Goal: Subscribe to service/newsletter

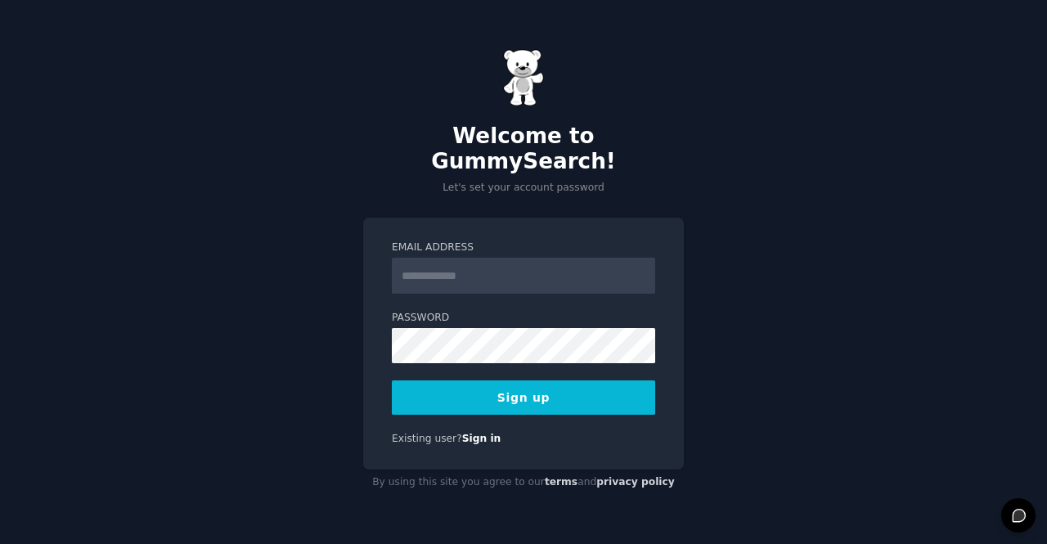
click at [440, 270] on input "Email Address" at bounding box center [523, 276] width 263 height 36
type input "**********"
click at [541, 385] on button "Sign up" at bounding box center [523, 397] width 263 height 34
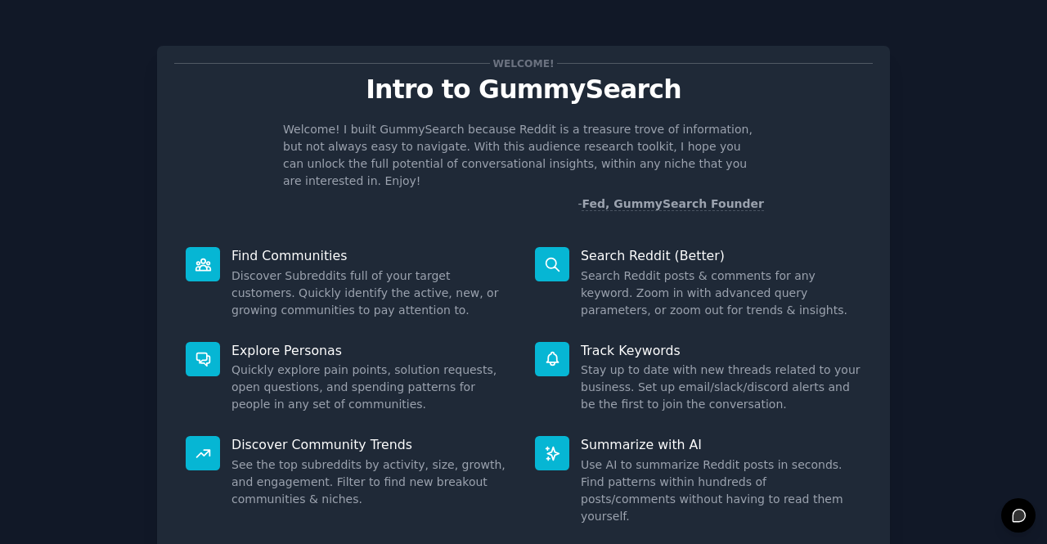
scroll to position [95, 0]
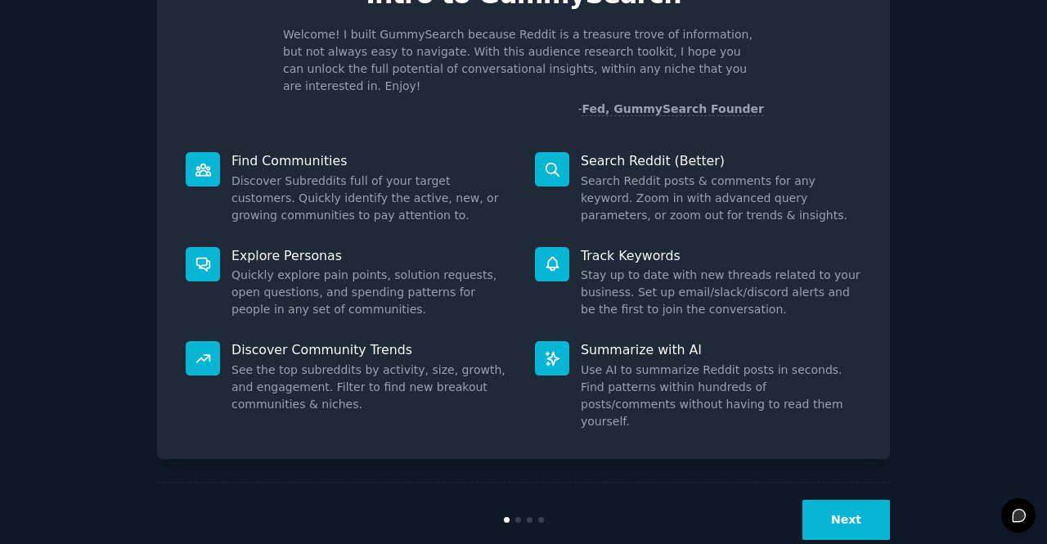
click at [844, 500] on button "Next" at bounding box center [845, 520] width 87 height 40
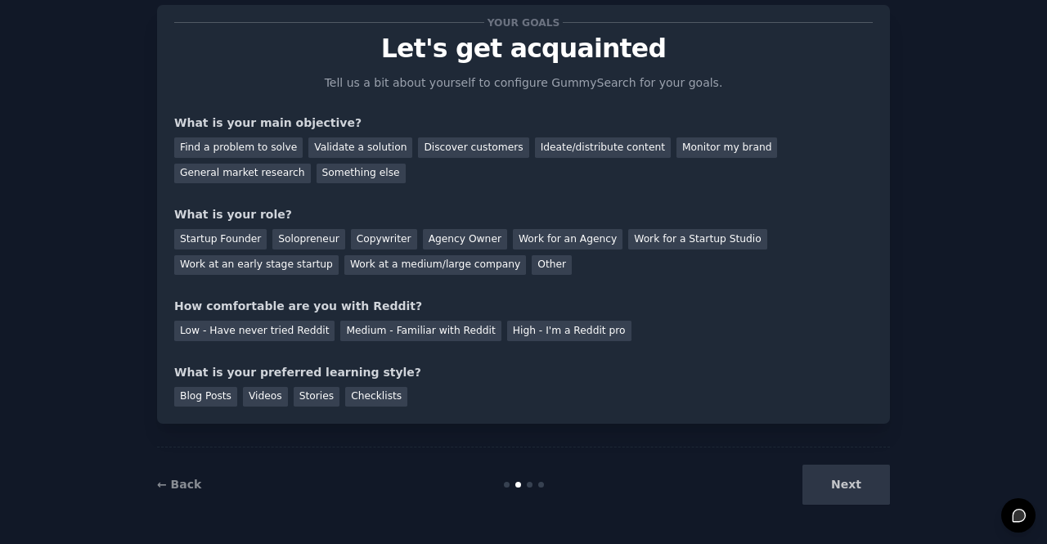
click at [832, 479] on div "Next" at bounding box center [767, 484] width 244 height 40
click at [236, 149] on div "Find a problem to solve" at bounding box center [238, 147] width 128 height 20
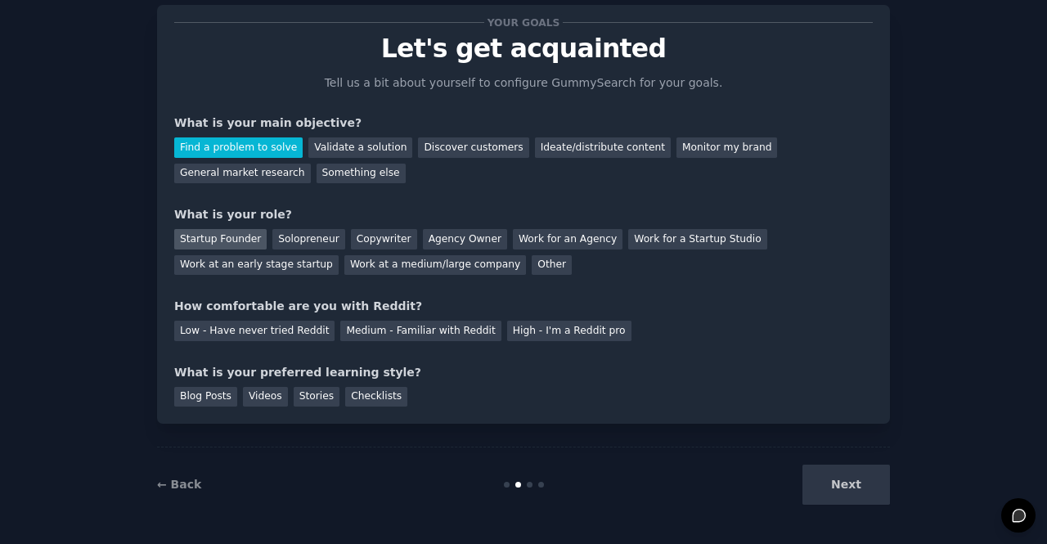
click at [224, 231] on div "Startup Founder" at bounding box center [220, 239] width 92 height 20
click at [234, 328] on div "Low - Have never tried Reddit" at bounding box center [254, 331] width 160 height 20
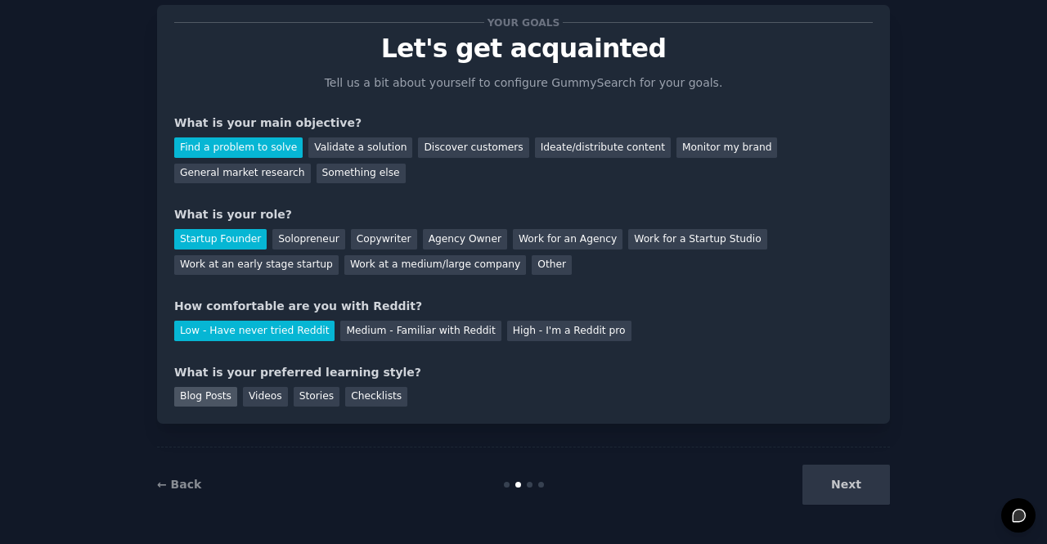
click at [209, 396] on div "Blog Posts" at bounding box center [205, 397] width 63 height 20
click at [879, 509] on div "← Back Next" at bounding box center [523, 483] width 733 height 75
click at [855, 484] on button "Next" at bounding box center [845, 484] width 87 height 40
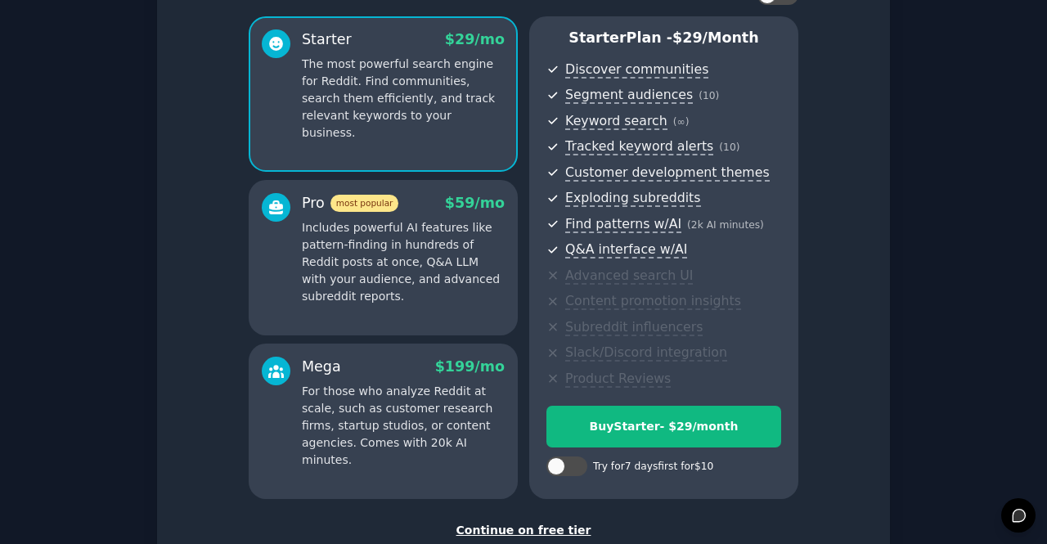
scroll to position [131, 0]
click at [330, 274] on p "Includes powerful AI features like pattern-finding in hundreds of Reddit posts …" at bounding box center [403, 261] width 203 height 86
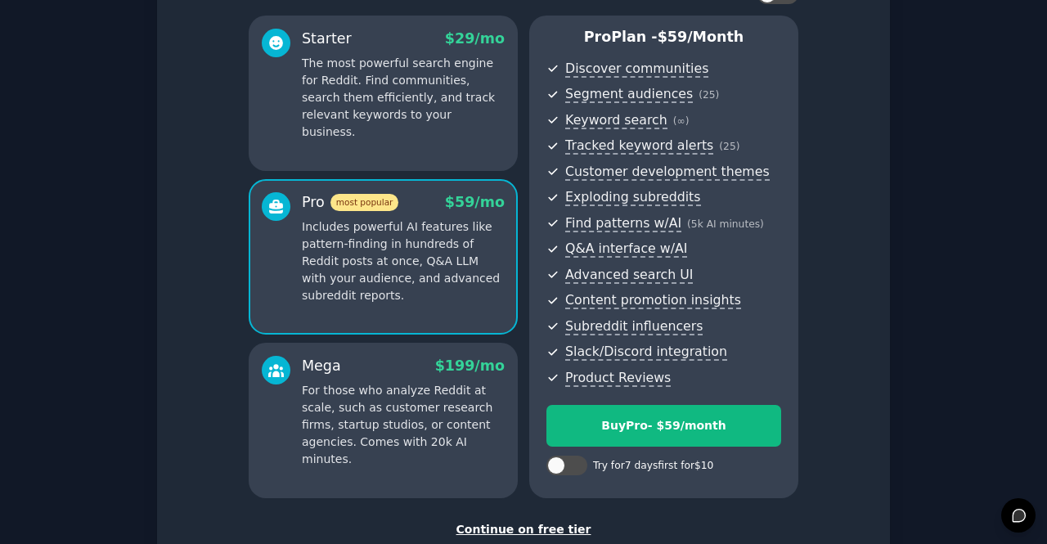
click at [412, 128] on div "Starter $ 29 /mo The most powerful search engine for Reddit. Find communities, …" at bounding box center [383, 93] width 269 height 155
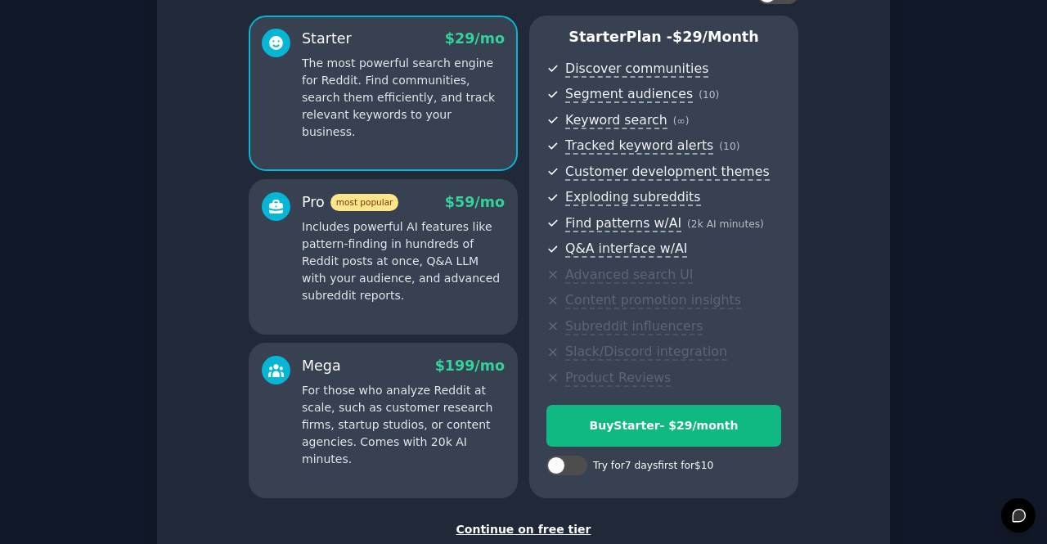
click at [421, 225] on p "Includes powerful AI features like pattern-finding in hundreds of Reddit posts …" at bounding box center [403, 261] width 203 height 86
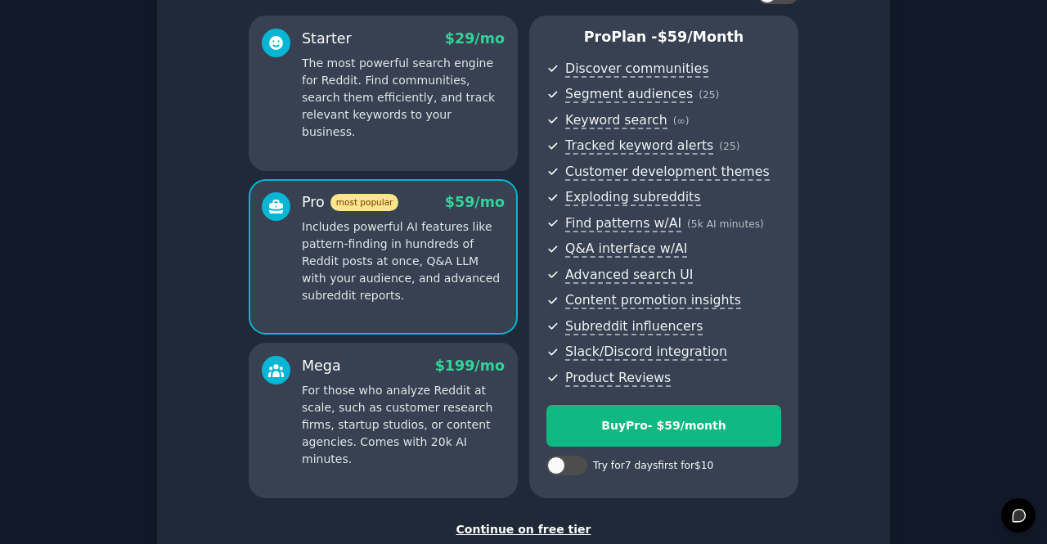
click at [400, 366] on div "Mega $ 199 /mo" at bounding box center [403, 366] width 203 height 20
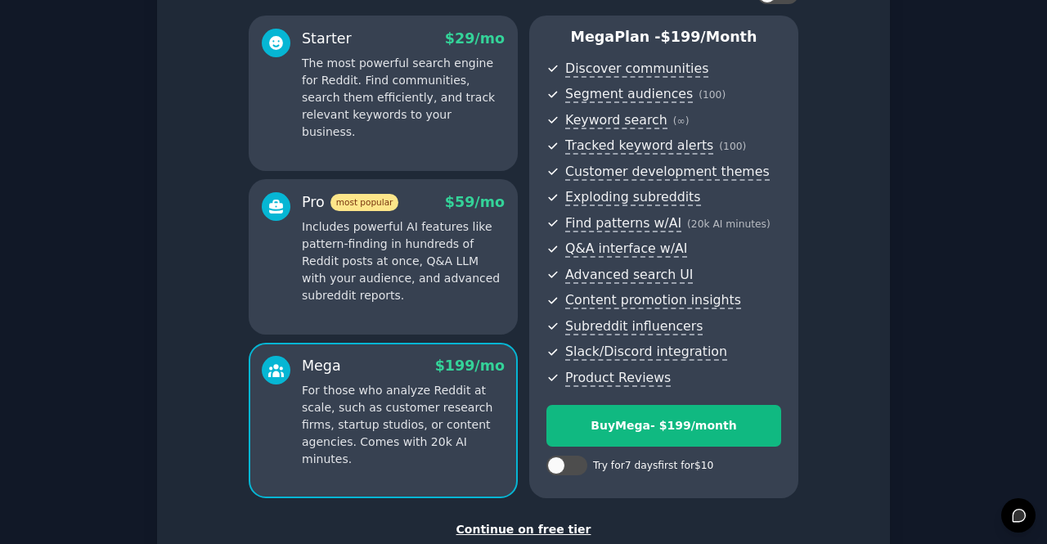
click at [409, 277] on p "Includes powerful AI features like pattern-finding in hundreds of Reddit posts …" at bounding box center [403, 261] width 203 height 86
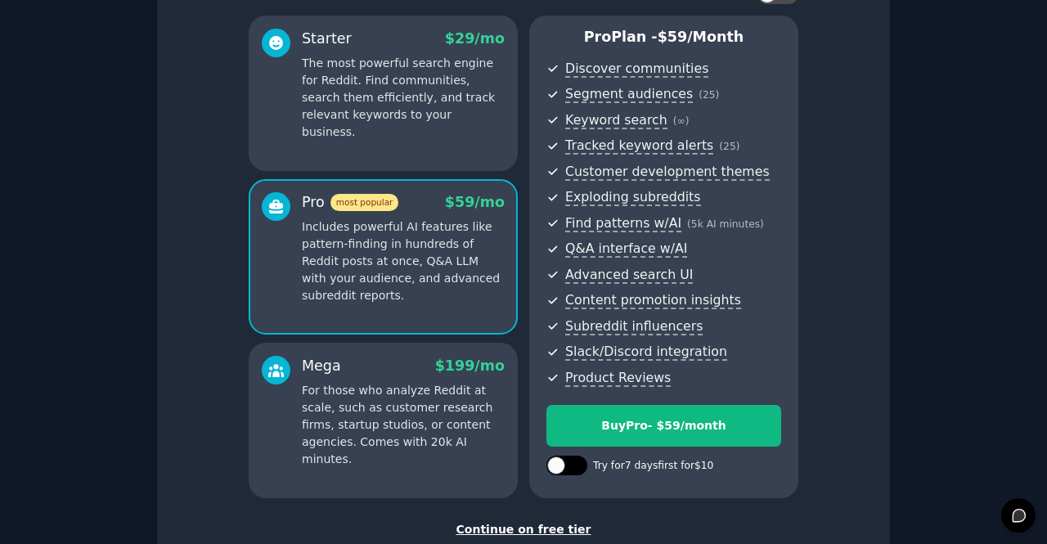
click at [577, 470] on div at bounding box center [566, 465] width 41 height 20
checkbox input "true"
click at [410, 123] on div "Starter $ 29 /mo The most powerful search engine for Reddit. Find communities, …" at bounding box center [383, 93] width 269 height 155
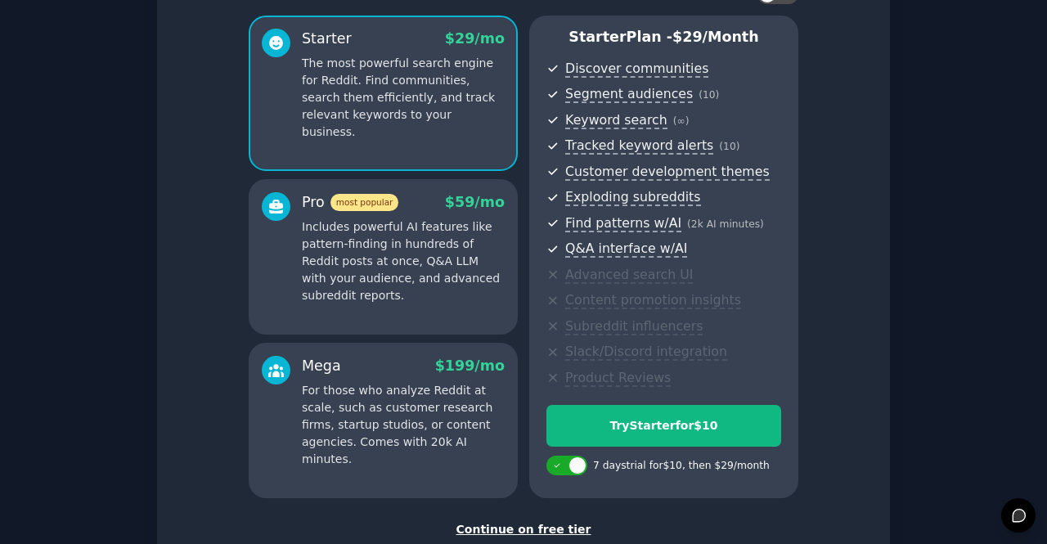
click at [403, 282] on p "Includes powerful AI features like pattern-finding in hundreds of Reddit posts …" at bounding box center [403, 261] width 203 height 86
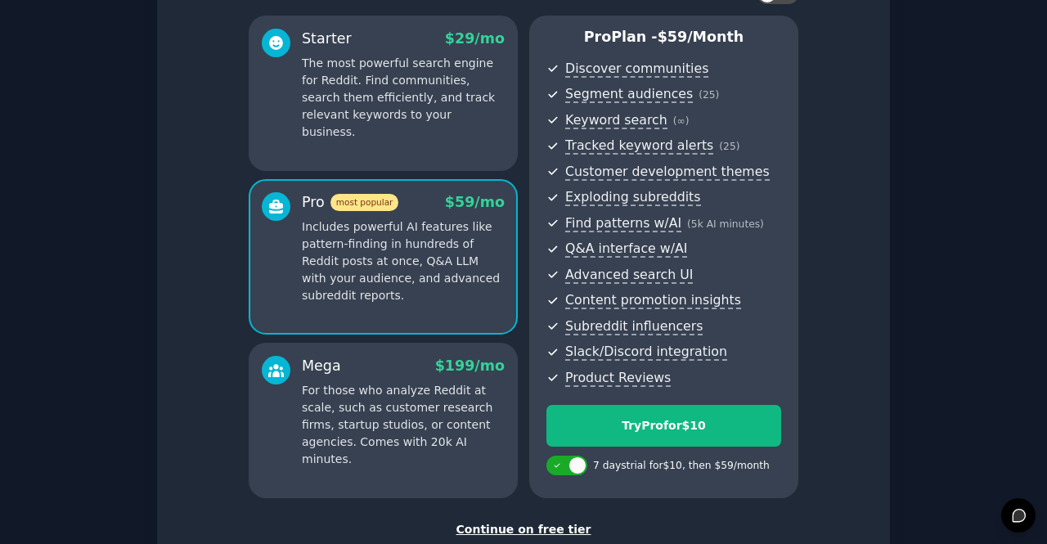
click at [398, 143] on div "Starter $ 29 /mo The most powerful search engine for Reddit. Find communities, …" at bounding box center [383, 93] width 269 height 155
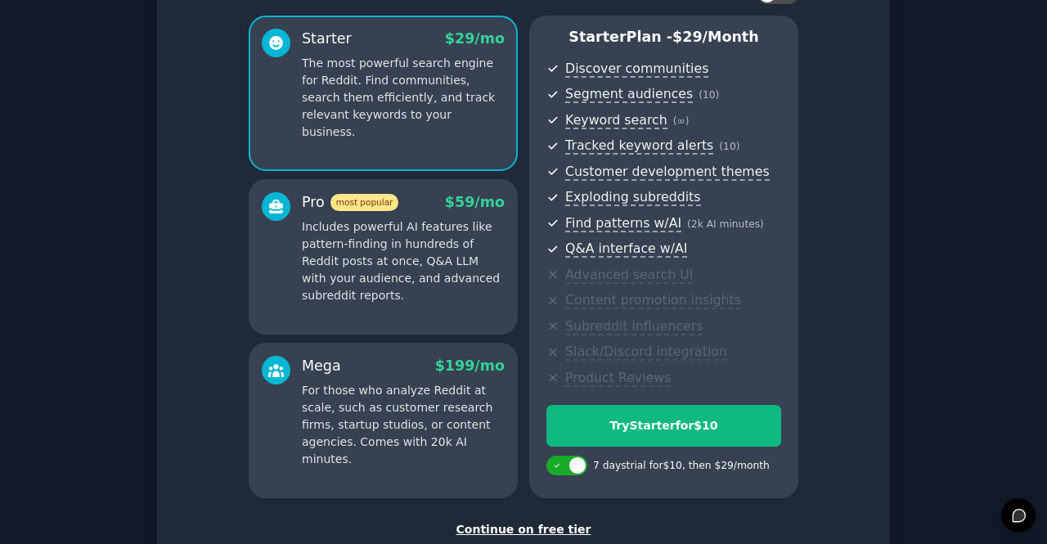
scroll to position [239, 0]
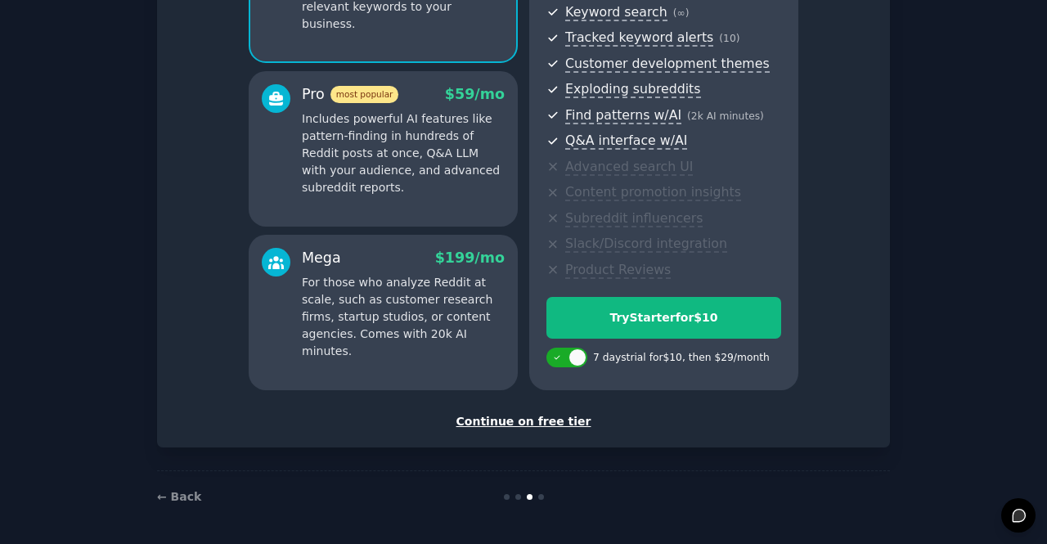
click at [548, 419] on div "Continue on free tier" at bounding box center [523, 421] width 698 height 17
